Goal: Task Accomplishment & Management: Use online tool/utility

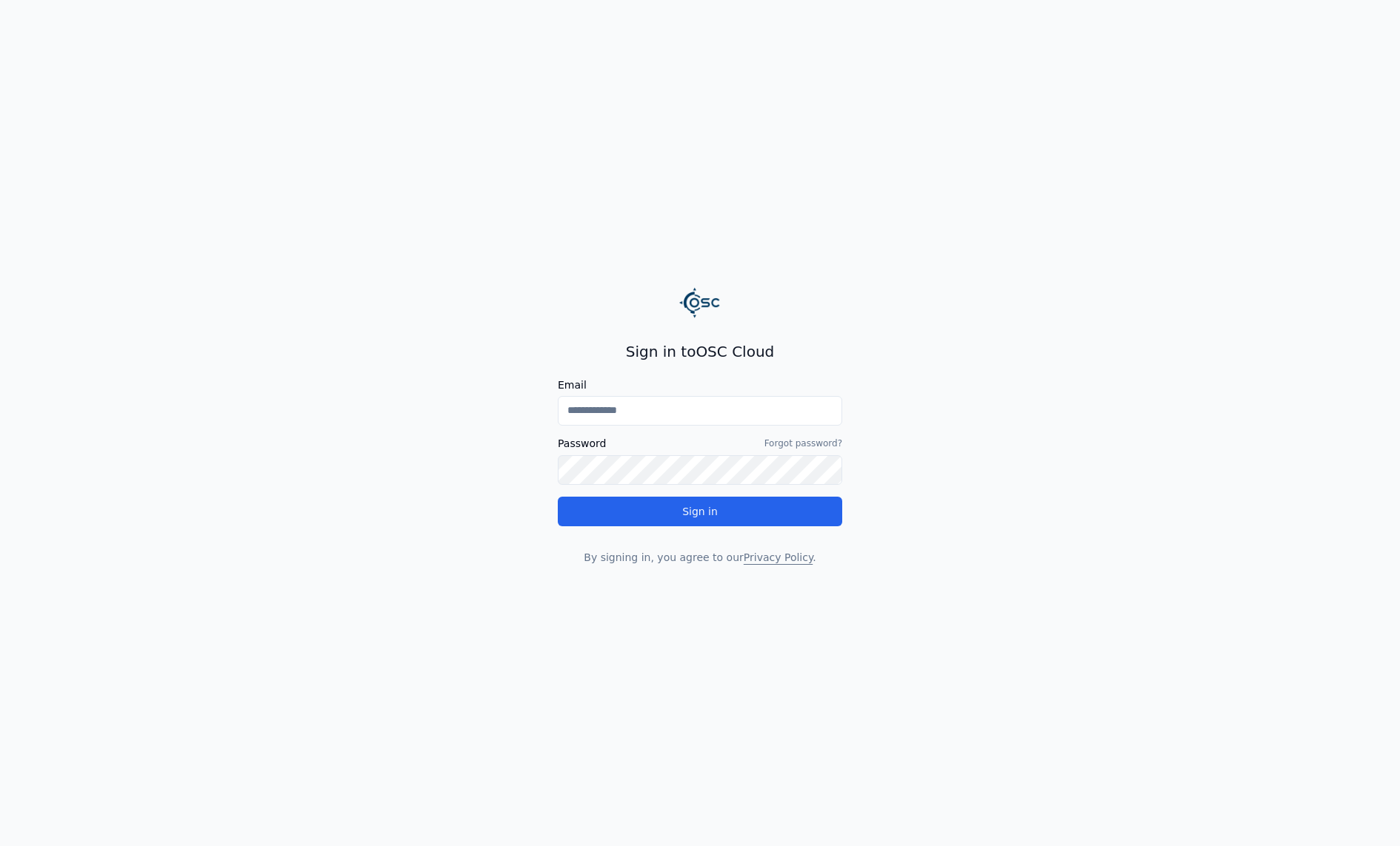
click at [662, 409] on input "Email" at bounding box center [699, 410] width 284 height 29
type input "**********"
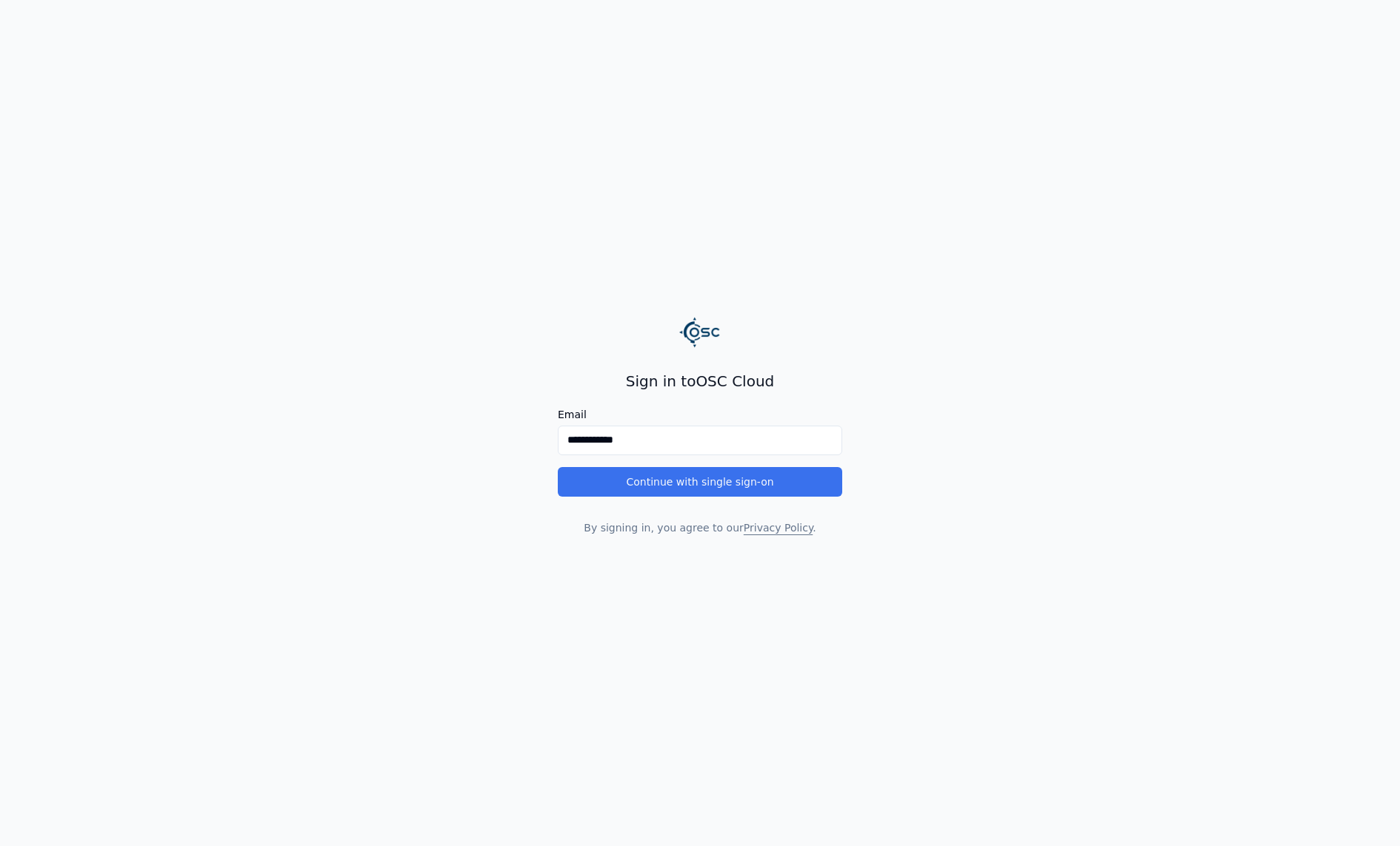
click at [677, 482] on button "Continue with single sign-on" at bounding box center [699, 482] width 284 height 29
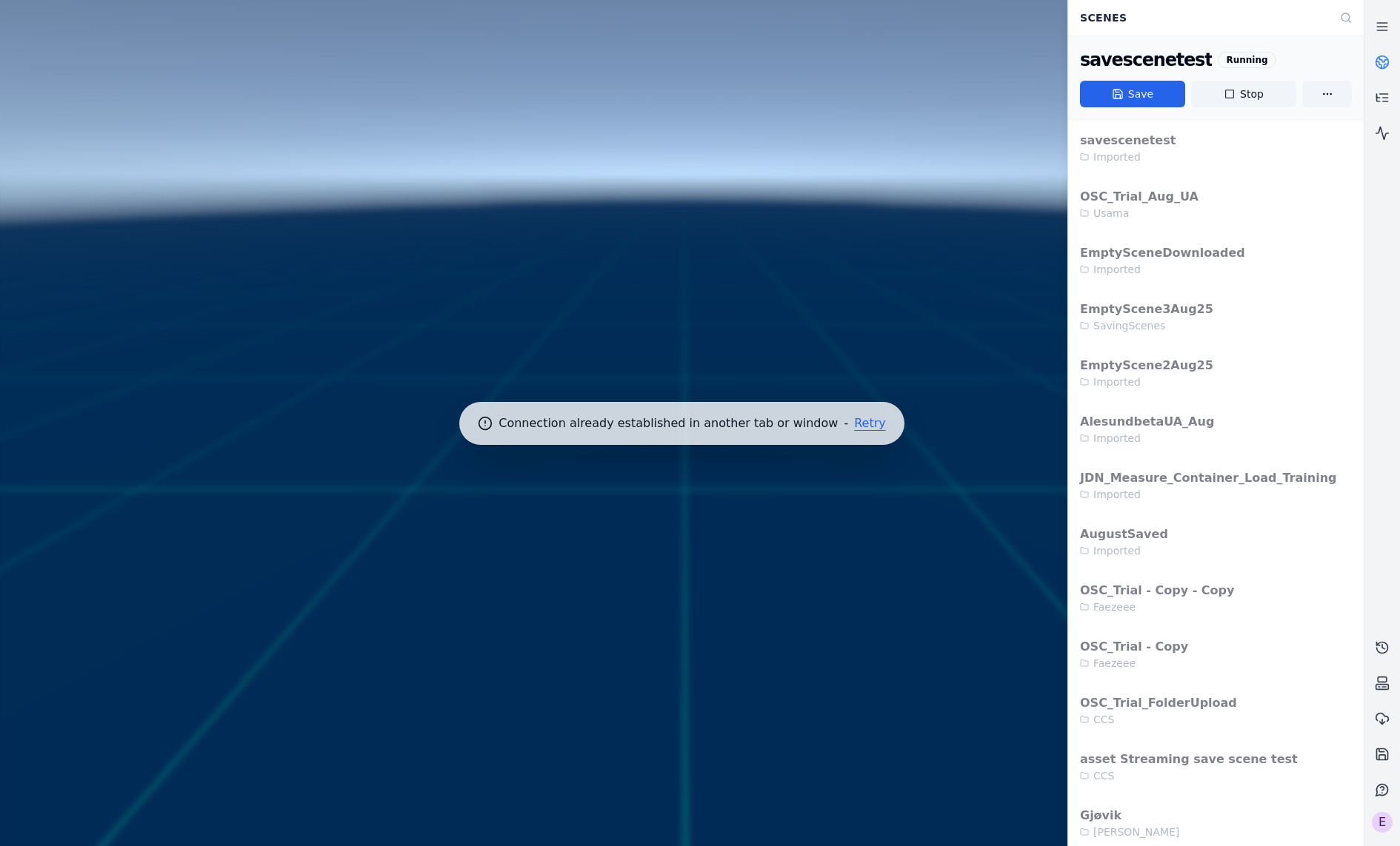
click at [858, 425] on button "Retry" at bounding box center [870, 424] width 32 height 12
click at [657, 756] on div at bounding box center [681, 423] width 1375 height 858
click at [848, 415] on div "Connection already established in another tab or window - Retry" at bounding box center [682, 423] width 1364 height 846
click at [854, 423] on button "Retry" at bounding box center [870, 424] width 32 height 12
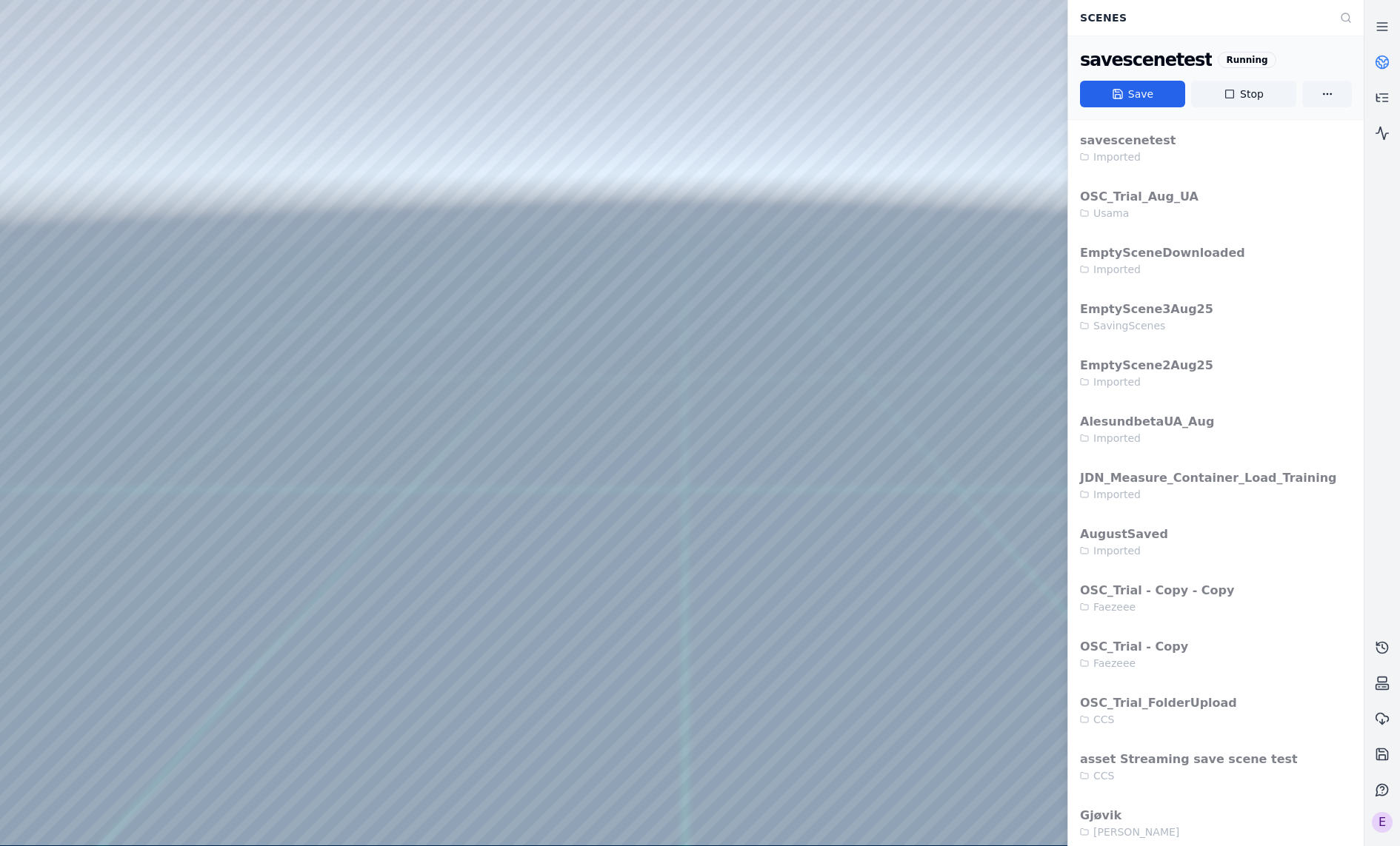
click at [514, 287] on div at bounding box center [681, 422] width 1363 height 845
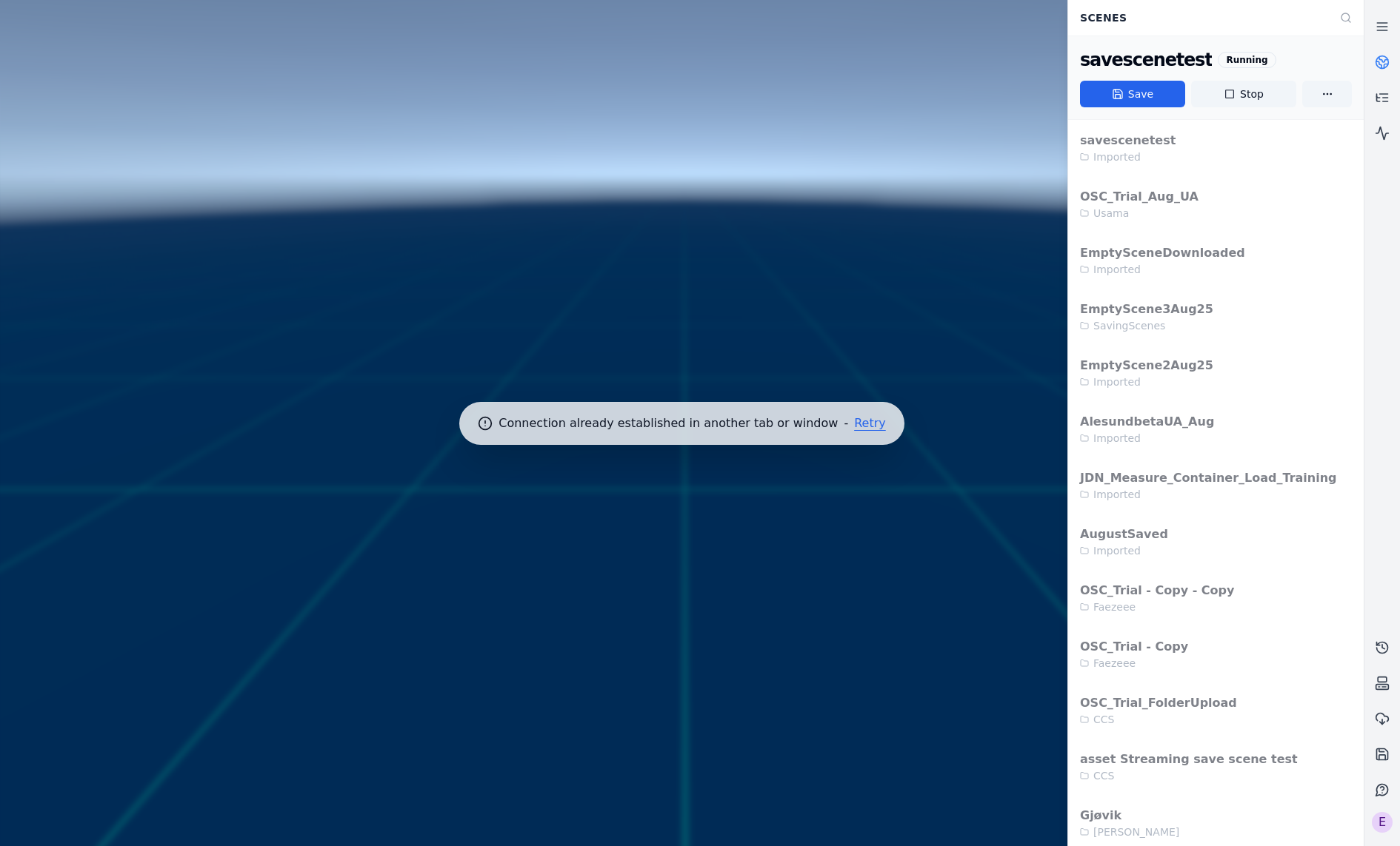
click at [854, 420] on button "Retry" at bounding box center [870, 424] width 32 height 12
click at [840, 519] on div at bounding box center [681, 423] width 1375 height 858
click at [864, 421] on button "Retry" at bounding box center [870, 424] width 32 height 12
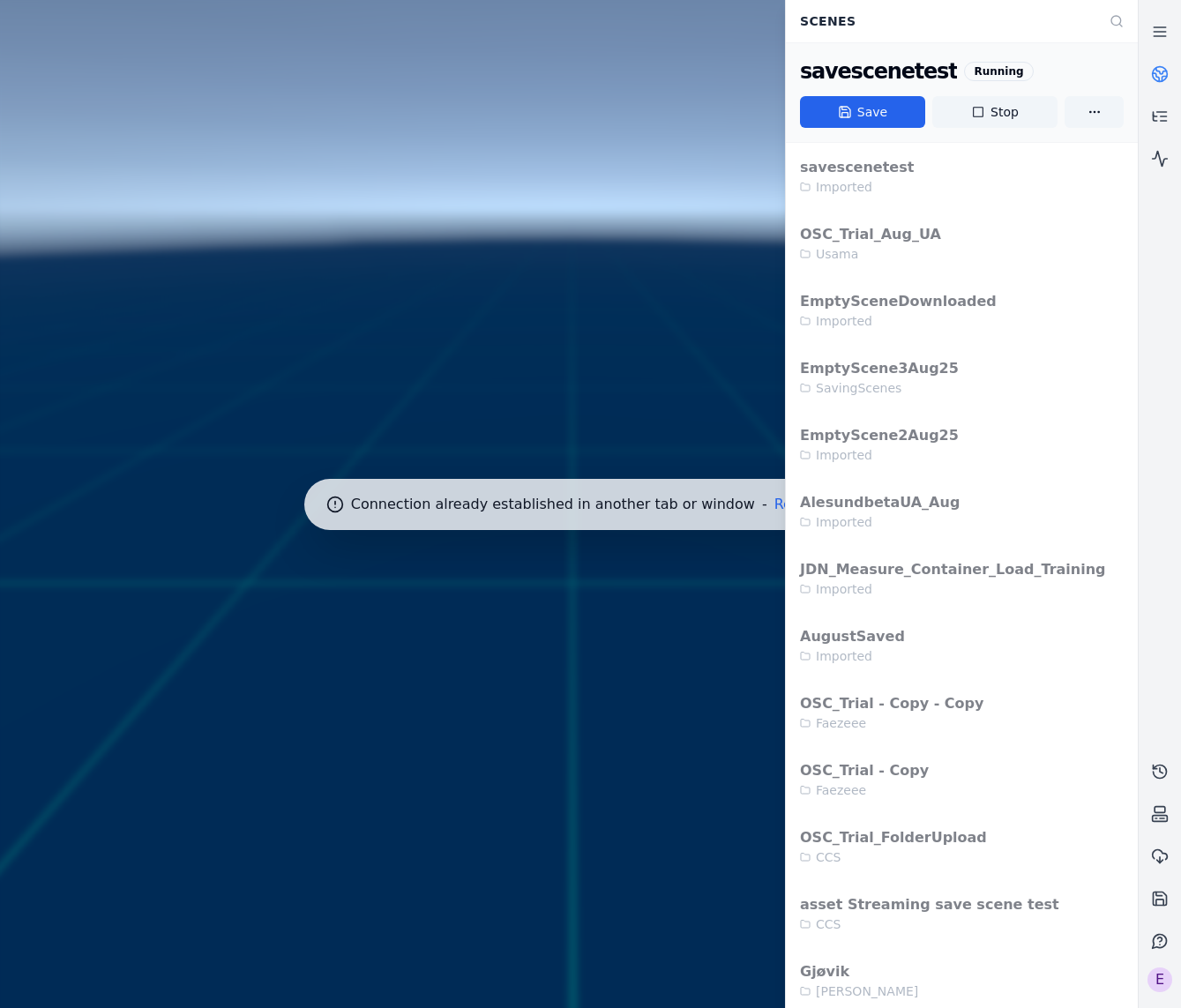
click at [770, 435] on div at bounding box center [568, 504] width 1151 height 1022
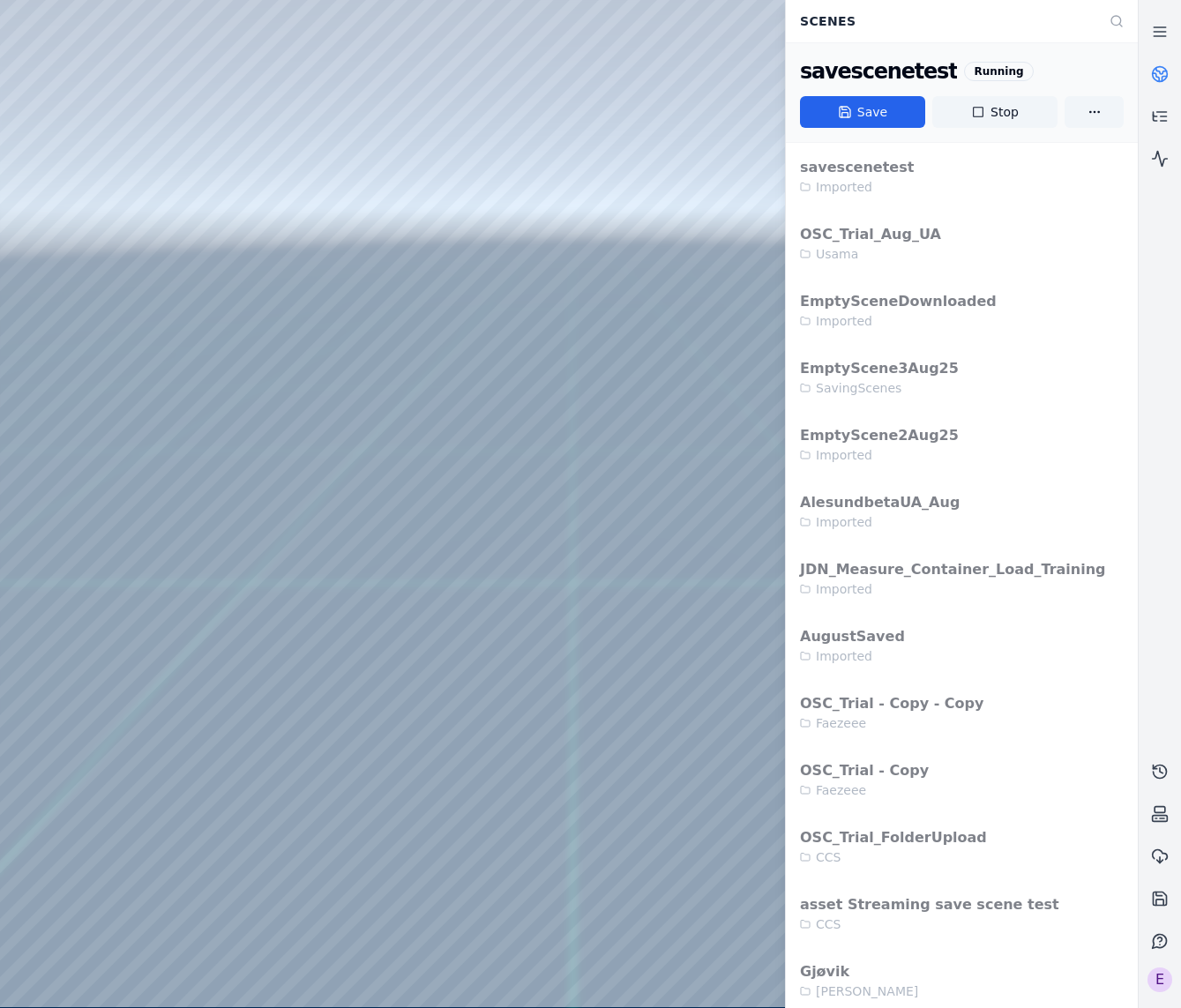
click at [1167, 76] on icon at bounding box center [1159, 75] width 18 height 18
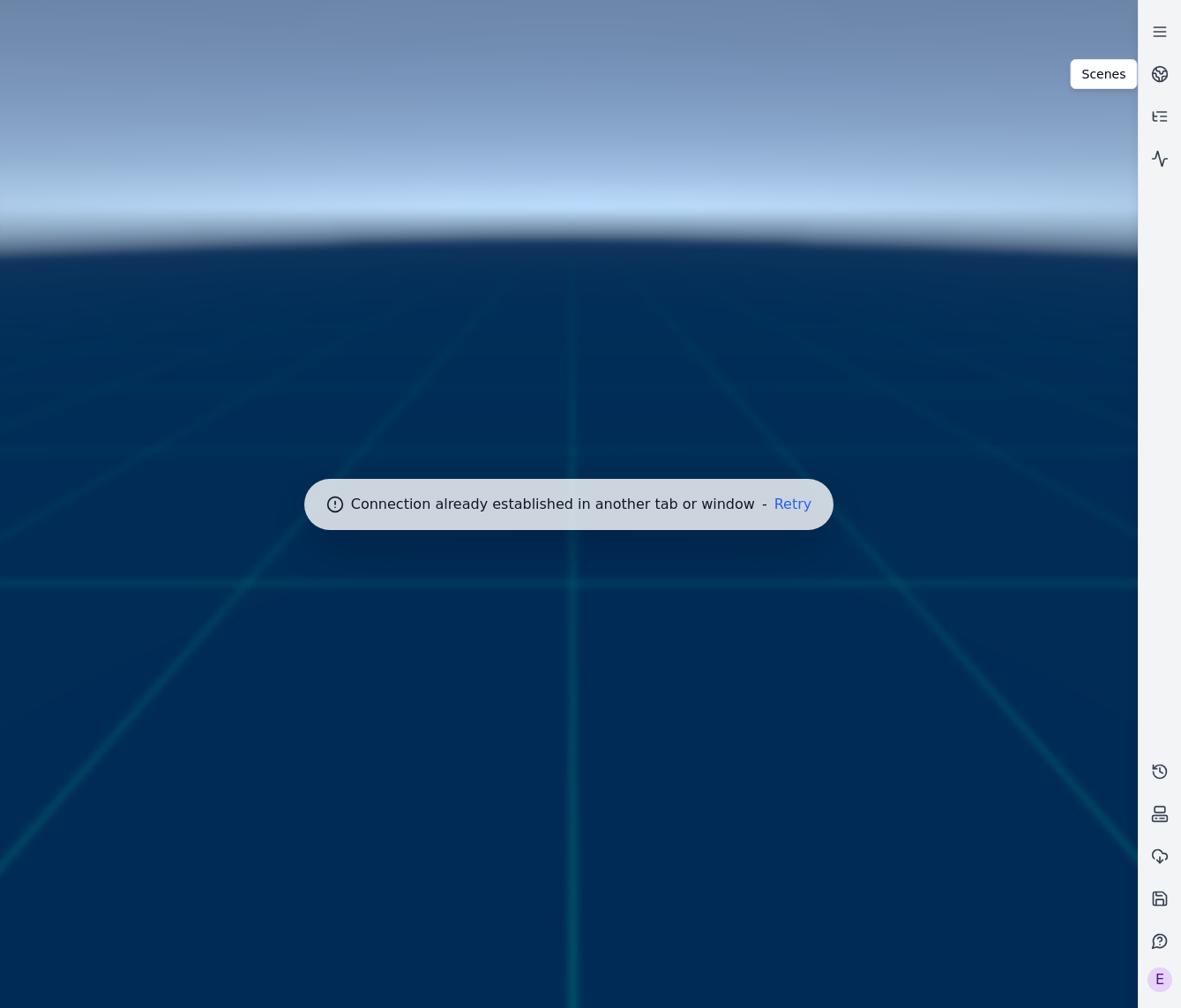
drag, startPoint x: 843, startPoint y: 474, endPoint x: 795, endPoint y: 494, distance: 52.0
click at [843, 474] on div at bounding box center [568, 504] width 1151 height 1022
click at [791, 495] on div at bounding box center [568, 504] width 1151 height 1022
click at [790, 501] on button "Retry" at bounding box center [793, 505] width 38 height 14
drag, startPoint x: 507, startPoint y: 461, endPoint x: 490, endPoint y: 464, distance: 17.3
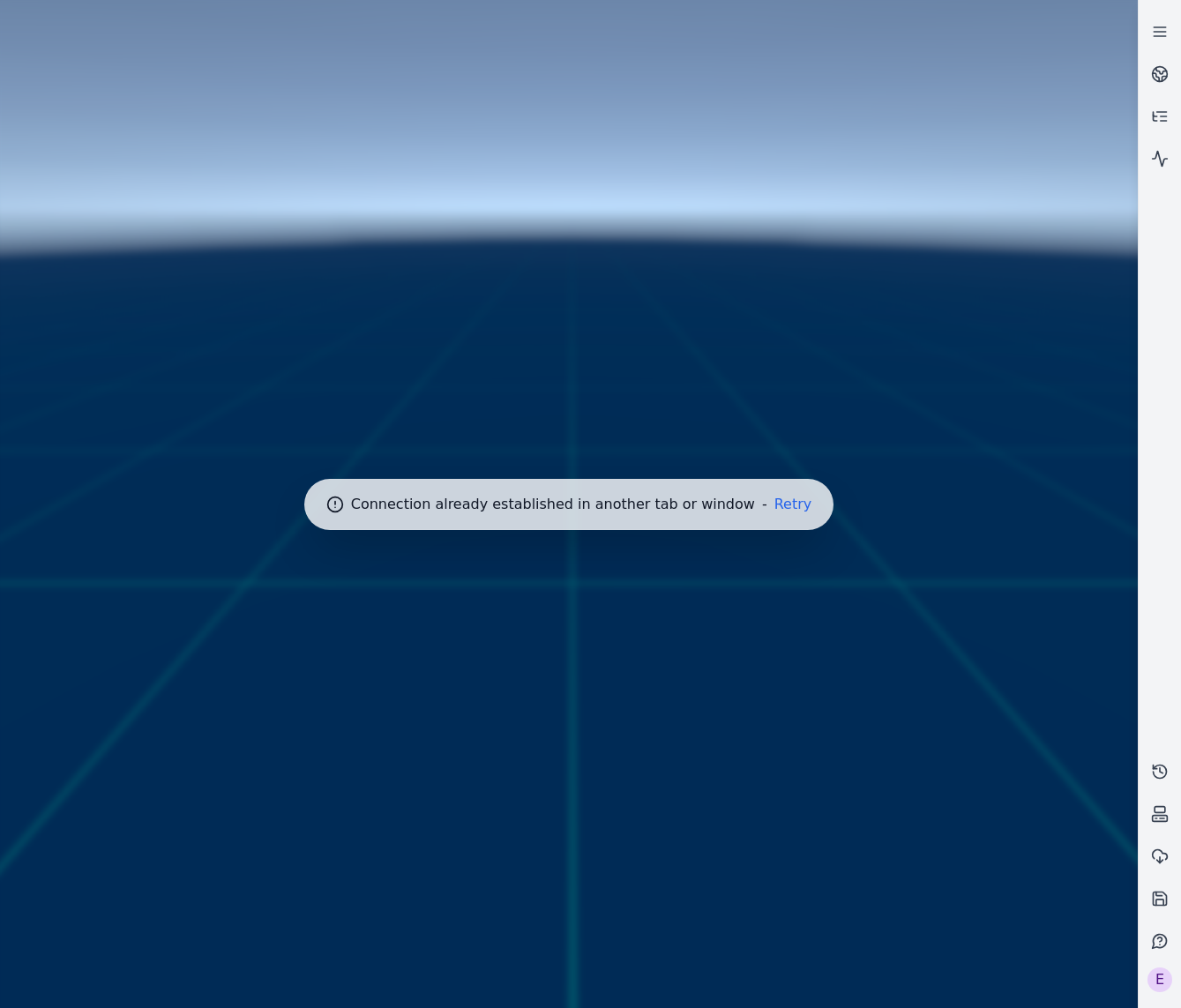
click at [499, 459] on div at bounding box center [568, 504] width 1151 height 1022
click at [774, 508] on button "Retry" at bounding box center [793, 505] width 38 height 14
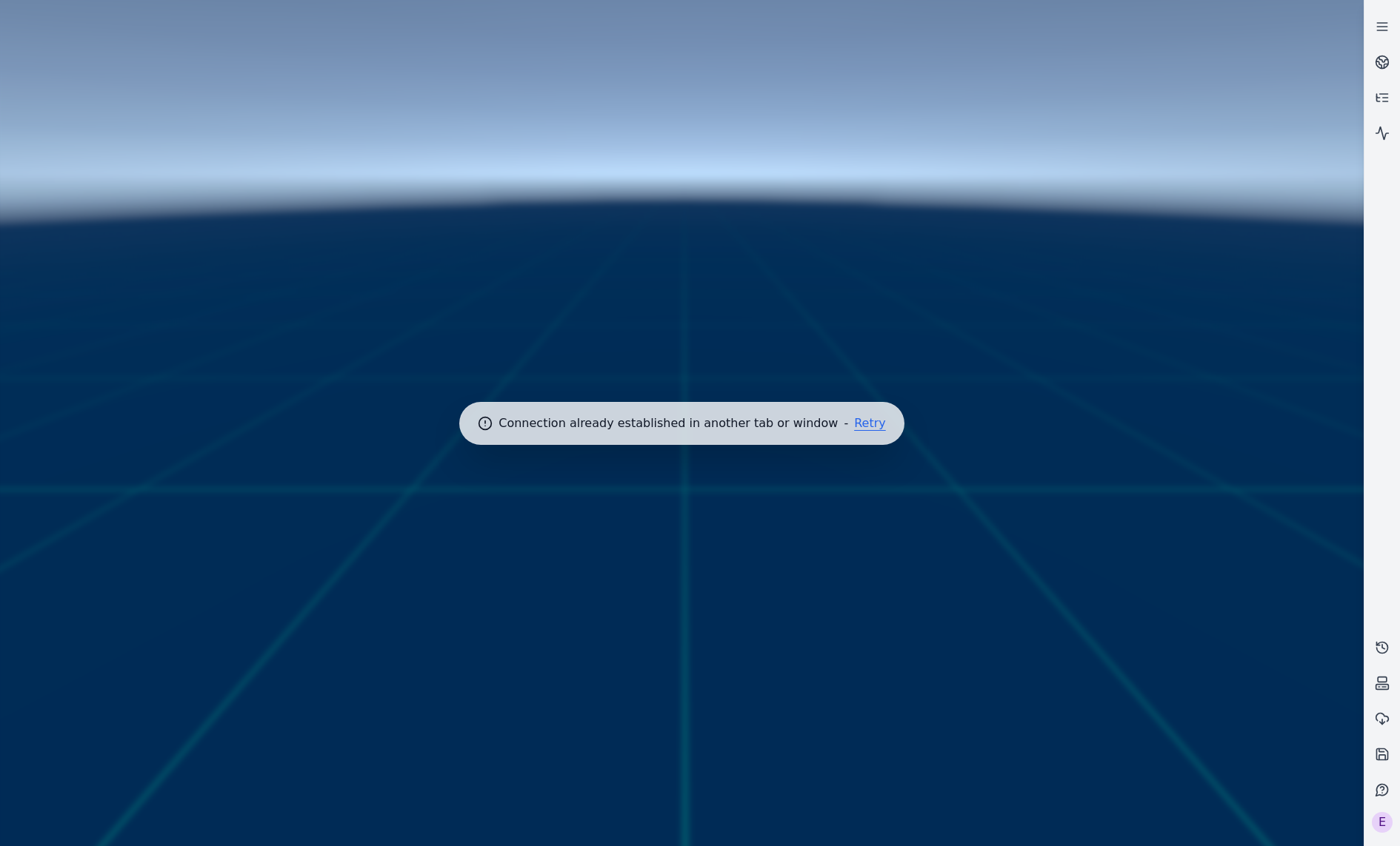
click at [863, 428] on button "Retry" at bounding box center [870, 424] width 32 height 12
click at [860, 418] on button "Retry" at bounding box center [870, 424] width 32 height 12
click at [854, 421] on button "Retry" at bounding box center [870, 424] width 32 height 12
click at [854, 420] on button "Retry" at bounding box center [870, 424] width 32 height 12
click at [861, 418] on button "Retry" at bounding box center [870, 424] width 32 height 12
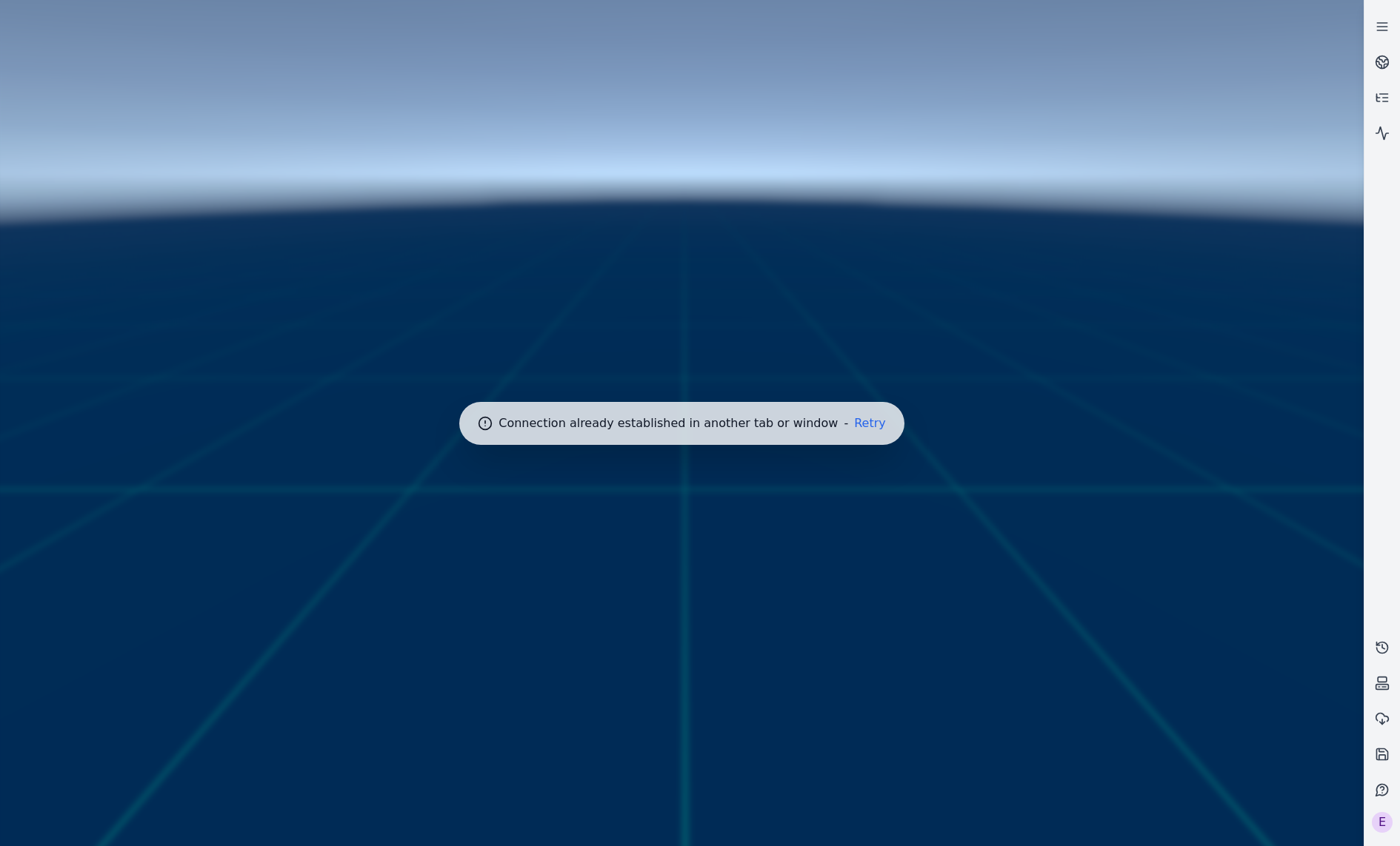
click at [865, 427] on button "Retry" at bounding box center [870, 424] width 32 height 12
